Goal: Task Accomplishment & Management: Complete application form

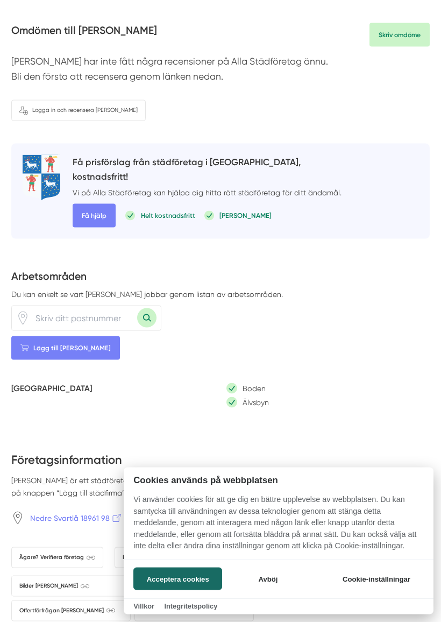
scroll to position [180, 0]
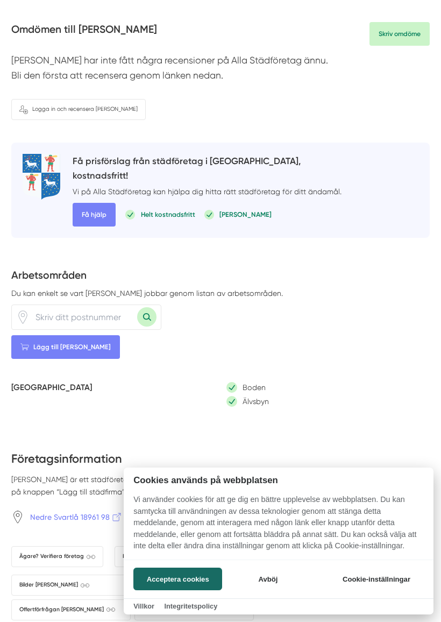
click at [93, 208] on div at bounding box center [220, 311] width 441 height 622
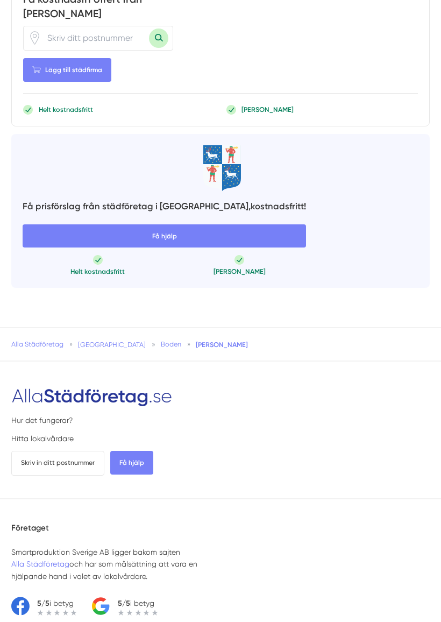
scroll to position [950, 0]
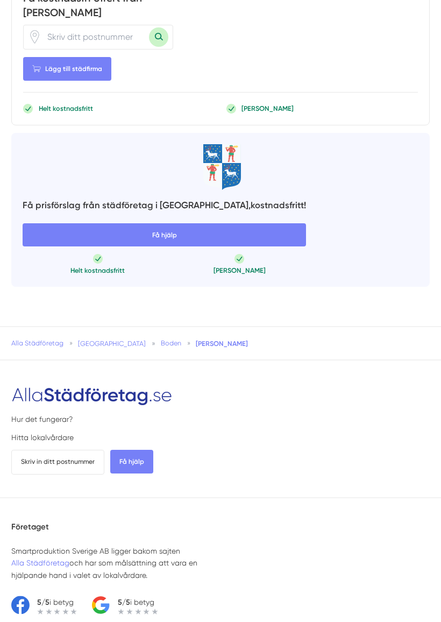
click at [150, 224] on span "Få hjälp" at bounding box center [165, 236] width 284 height 24
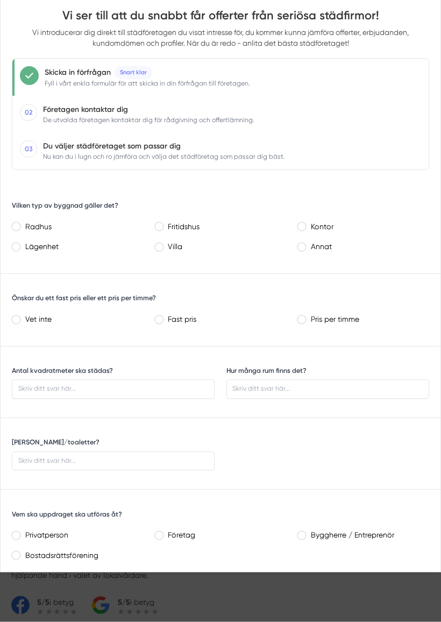
scroll to position [950, 0]
click at [22, 242] on label "Lägenhet" at bounding box center [81, 247] width 124 height 13
click at [19, 243] on lägenhet "Lägenhet" at bounding box center [16, 247] width 8 height 8
radio lägenhet "true"
click at [299, 323] on div "Pris per timme" at bounding box center [364, 319] width 132 height 16
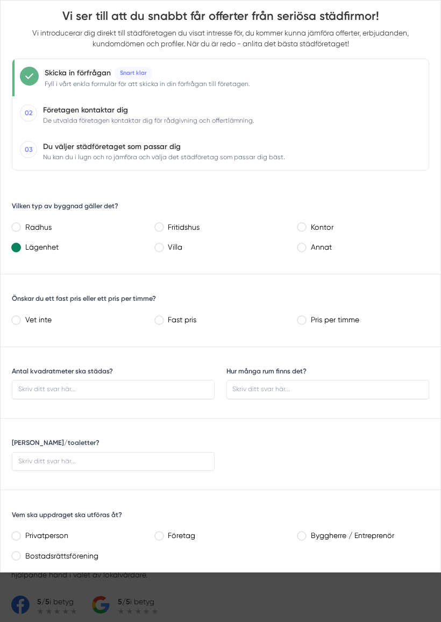
click at [301, 316] on timme "Pris per timme" at bounding box center [302, 320] width 8 height 8
radio timme "true"
click at [157, 316] on pris "Fast pris" at bounding box center [159, 320] width 8 height 8
radio pris "true"
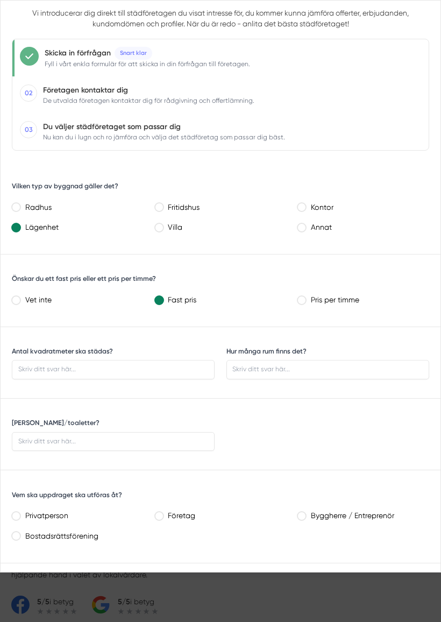
scroll to position [23, 0]
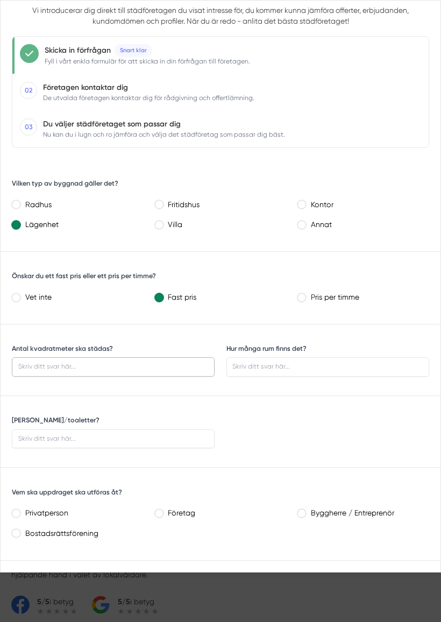
click at [79, 362] on input "Antal kvadratmeter ska städas?" at bounding box center [113, 366] width 203 height 19
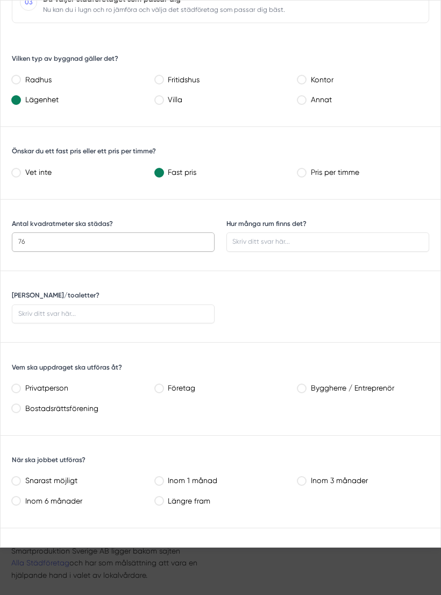
scroll to position [149, 0]
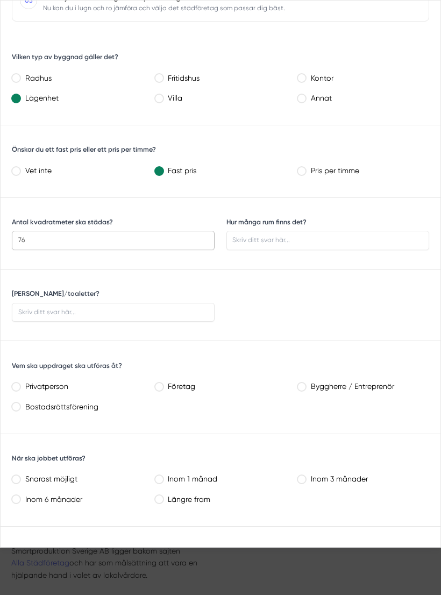
type input "76"
click at [64, 306] on input "[PERSON_NAME]/toaletter?" at bounding box center [113, 312] width 203 height 19
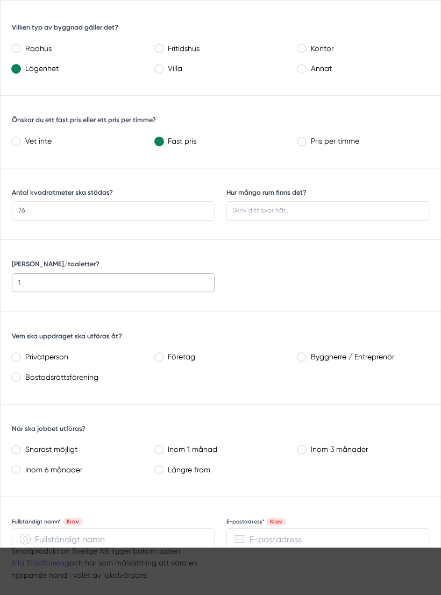
scroll to position [179, 0]
type input "1"
click at [23, 350] on label "Privatperson" at bounding box center [81, 356] width 124 height 13
click at [19, 352] on input "Privatperson" at bounding box center [16, 356] width 8 height 8
radio input "true"
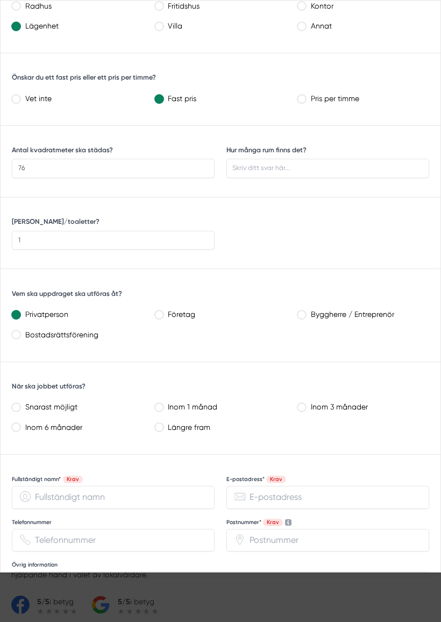
scroll to position [224, 0]
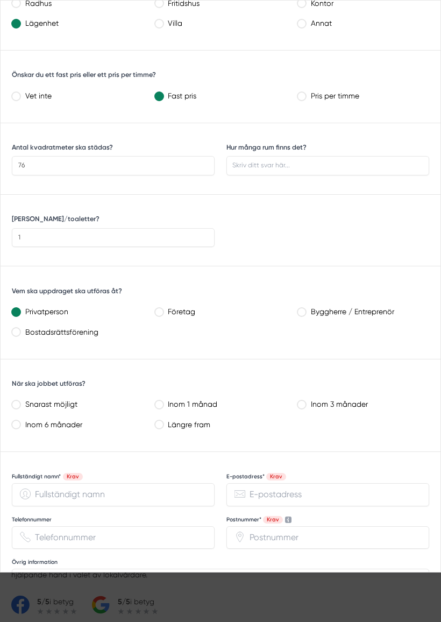
click at [162, 422] on "Längre fram" at bounding box center [159, 424] width 8 height 8
radio "true"
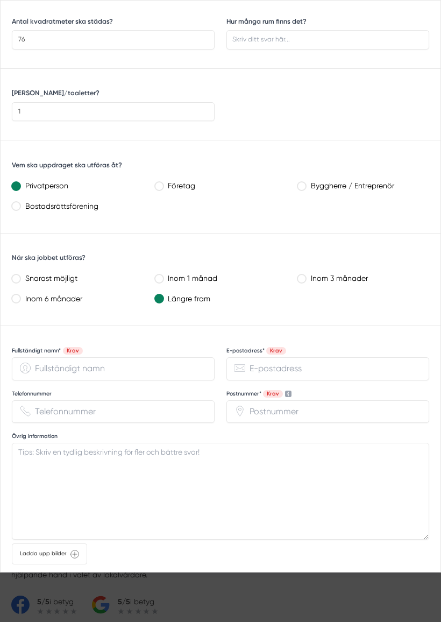
scroll to position [351, 0]
click at [71, 362] on input "Fullständigt namn* Krav" at bounding box center [113, 367] width 203 height 23
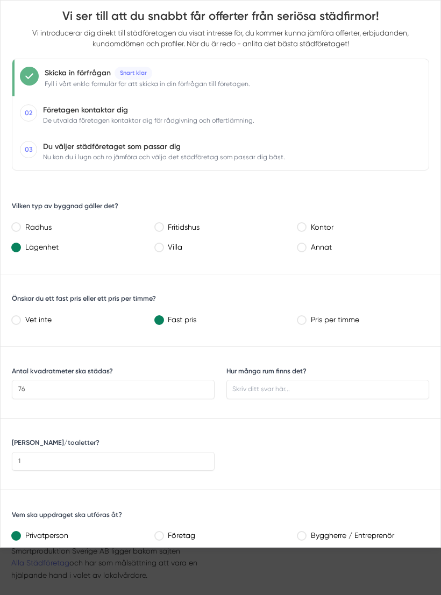
scroll to position [0, 0]
type input "[PERSON_NAME]"
click at [378, 121] on span "02 Företagen kontaktar dig De utvalda företagen kontaktar dig för rådgivning oc…" at bounding box center [220, 114] width 416 height 37
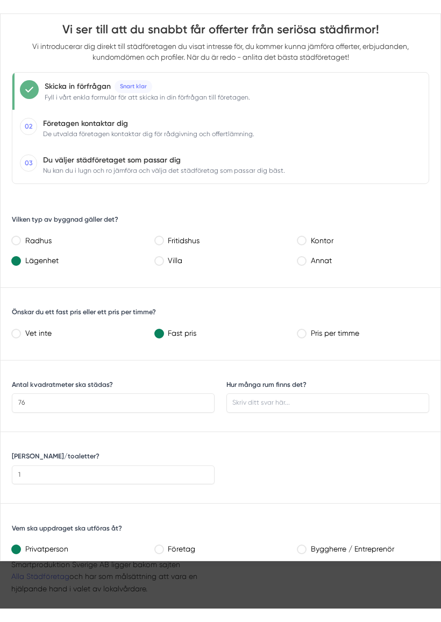
scroll to position [950, 0]
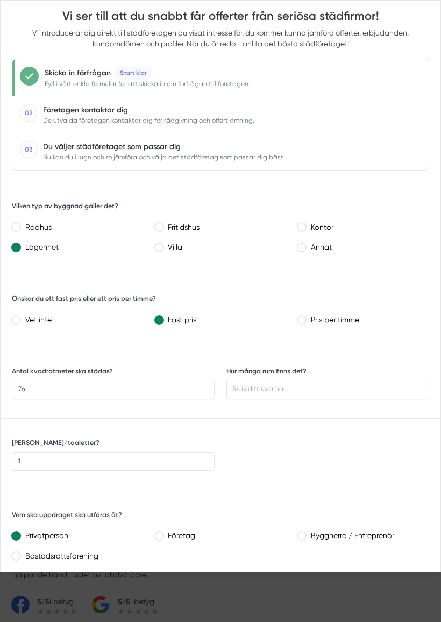
click at [339, 548] on div at bounding box center [220, 311] width 441 height 622
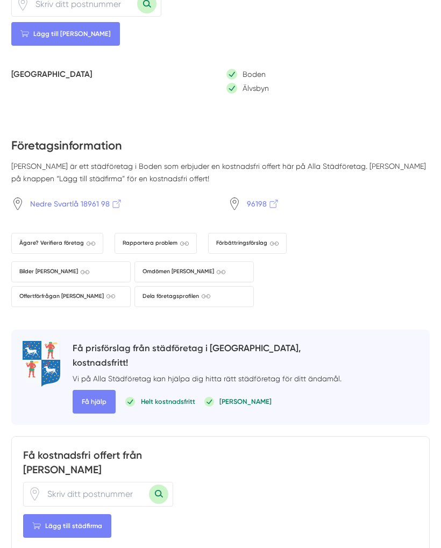
scroll to position [492, 0]
